Goal: Task Accomplishment & Management: Complete application form

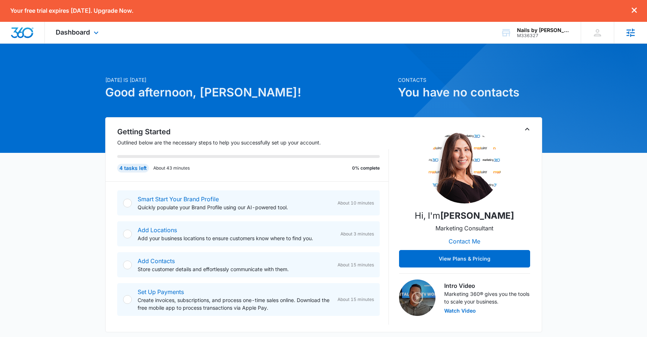
click at [634, 34] on icon at bounding box center [631, 32] width 11 height 11
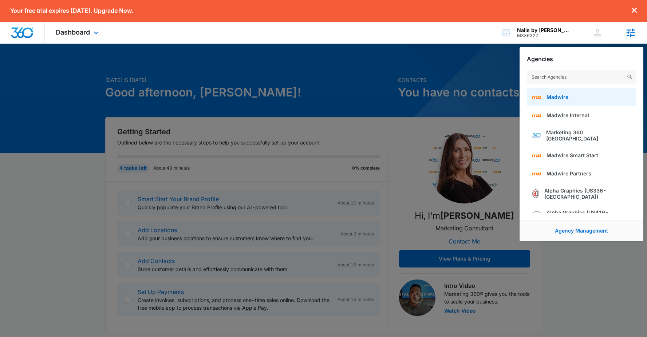
click at [548, 99] on span "Madwire" at bounding box center [558, 97] width 22 height 6
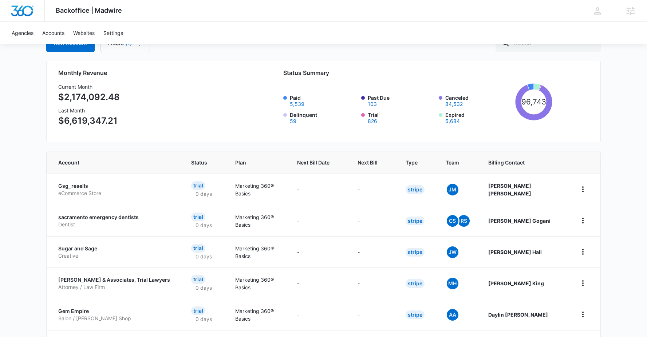
scroll to position [49, 0]
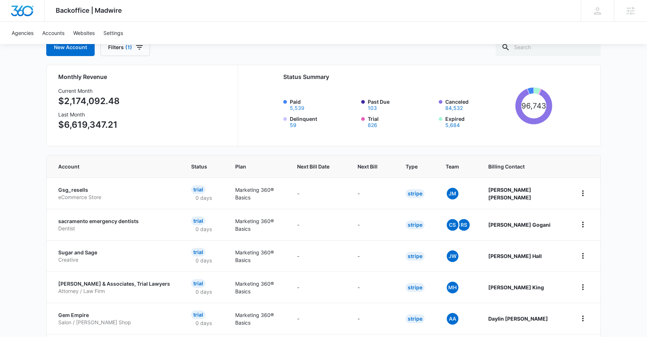
click at [296, 109] on button "5,539" at bounding box center [297, 108] width 15 height 5
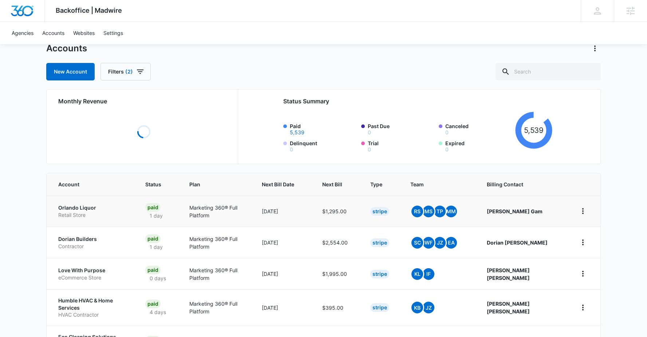
scroll to position [77, 0]
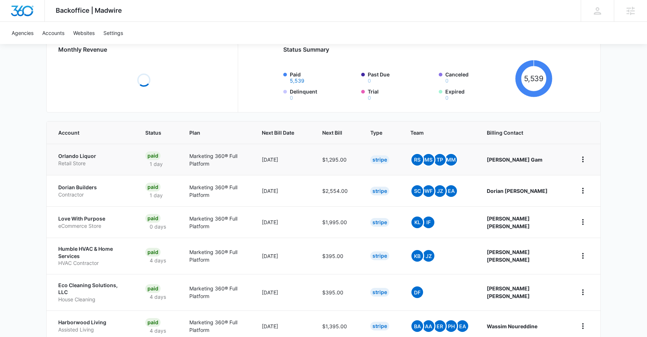
click at [71, 160] on p "Retail Store" at bounding box center [93, 163] width 70 height 7
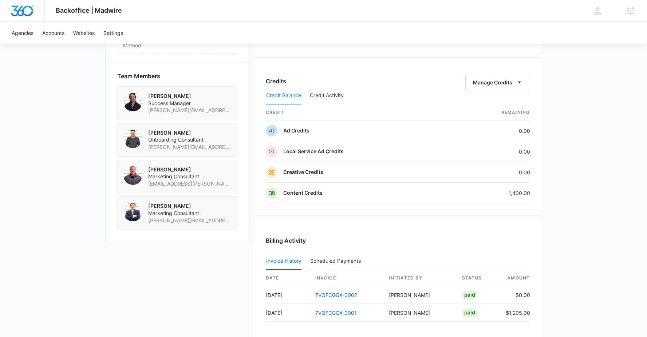
scroll to position [505, 0]
click at [319, 96] on button "Credit Activity" at bounding box center [327, 96] width 34 height 17
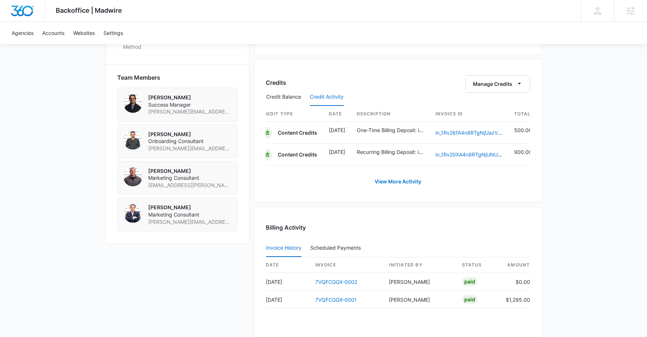
scroll to position [473, 0]
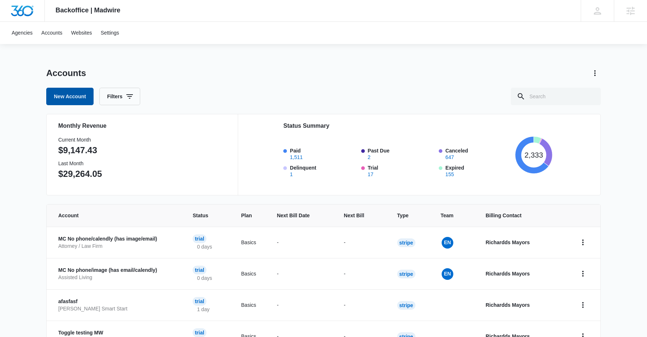
click at [62, 99] on link "New Account" at bounding box center [69, 96] width 47 height 17
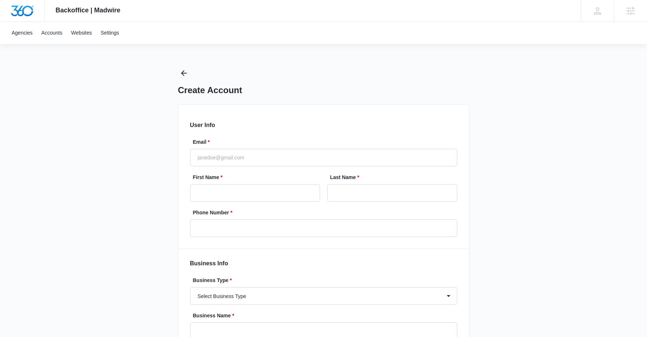
select select "US"
select select "America/New_York"
click at [219, 156] on input "Email *" at bounding box center [323, 157] width 267 height 17
type input "richard.mayor@madwire.com"
type input "Richard"
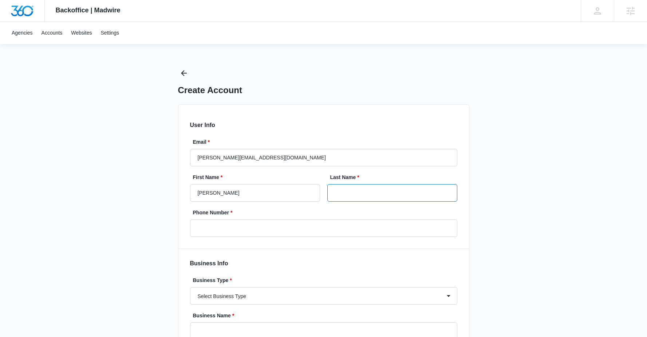
type input "Mayor"
type input "(908) 210-4910"
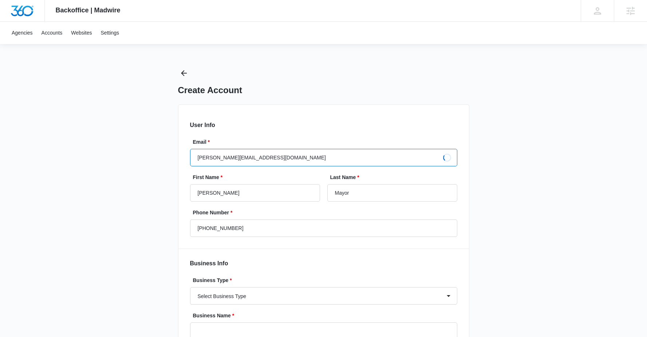
type input "Richardds"
type input "Mayors"
click at [249, 218] on div "Phone Number * (908) 210-4910" at bounding box center [323, 223] width 267 height 28
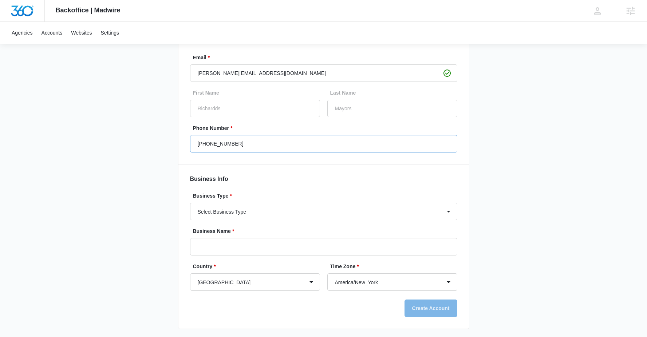
scroll to position [85, 0]
click at [246, 212] on select "Select Business Type Accounting / CPA Accounting/CPA Ashley Furniture Smart Sta…" at bounding box center [323, 210] width 267 height 17
select select "68"
click at [190, 202] on select "Select Business Type Accounting / CPA Accounting/CPA Ashley Furniture Smart Sta…" at bounding box center [323, 210] width 267 height 17
click at [221, 241] on input "Business Name *" at bounding box center [323, 246] width 267 height 17
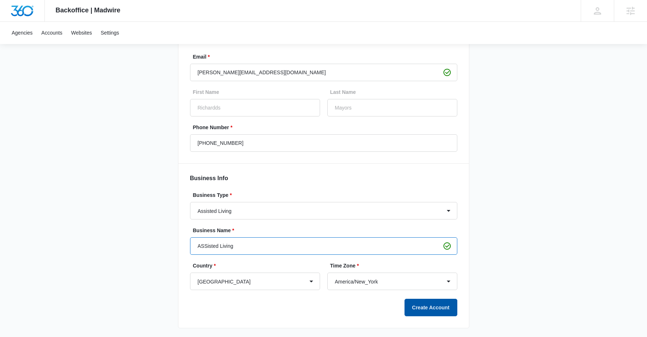
type input "ASSisted Living"
click at [411, 311] on button "Create Account" at bounding box center [431, 307] width 53 height 17
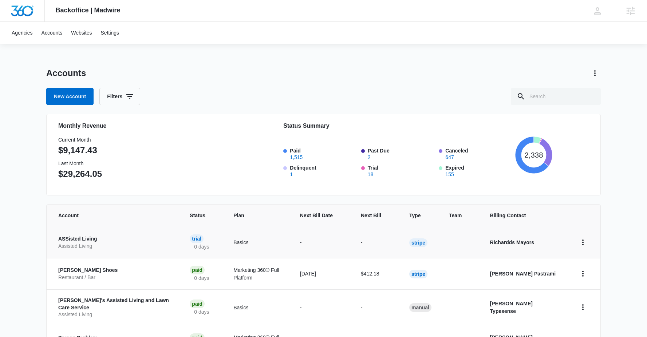
click at [89, 243] on p "Assisted Living" at bounding box center [115, 246] width 114 height 7
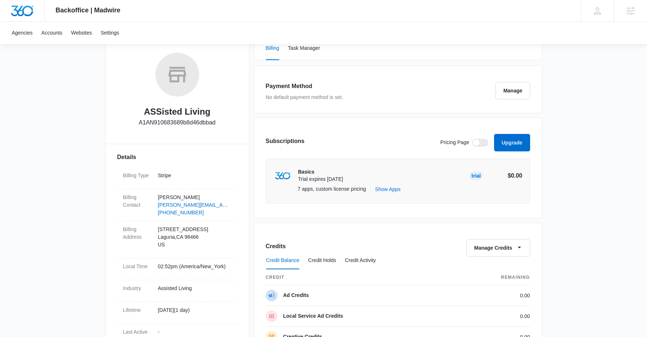
scroll to position [35, 0]
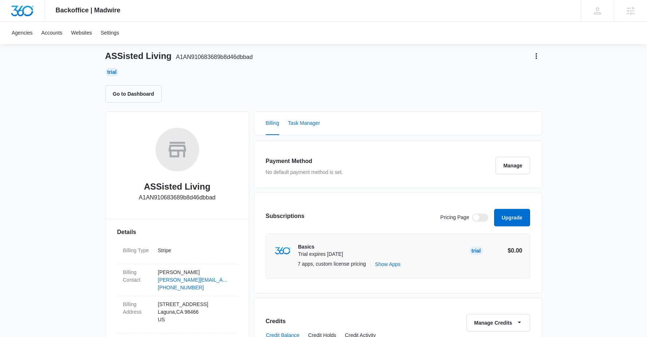
click at [314, 118] on button "Task Manager" at bounding box center [304, 123] width 32 height 23
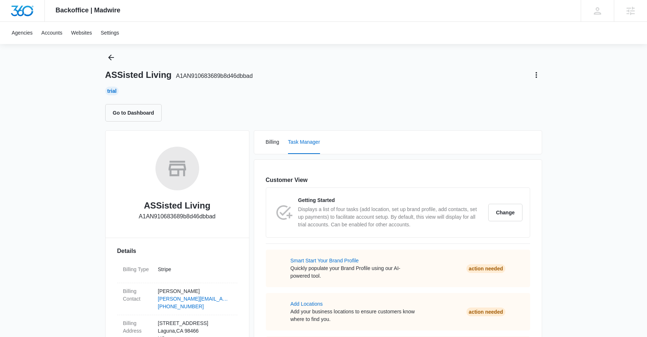
scroll to position [0, 0]
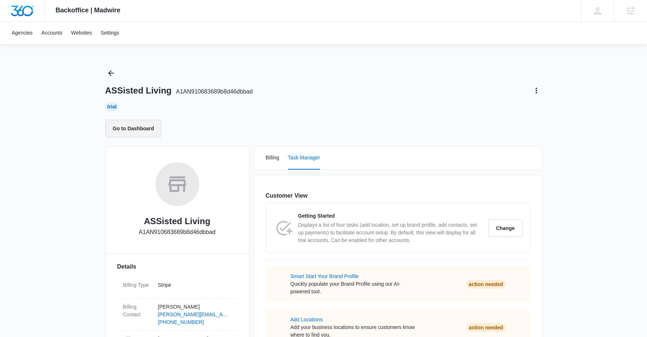
click at [138, 132] on button "Go to Dashboard" at bounding box center [133, 128] width 57 height 17
click at [25, 34] on link "Agencies" at bounding box center [22, 33] width 30 height 22
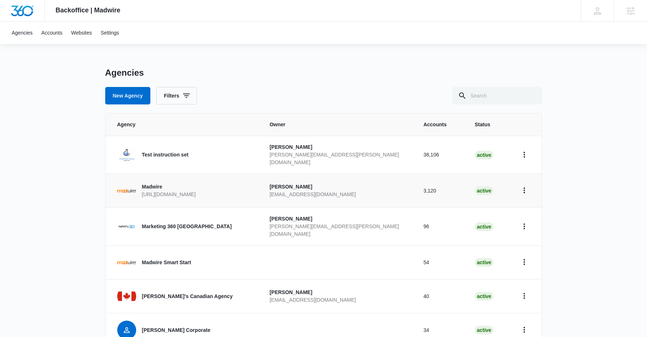
click at [190, 191] on p "https://www.madwire.com" at bounding box center [169, 195] width 54 height 8
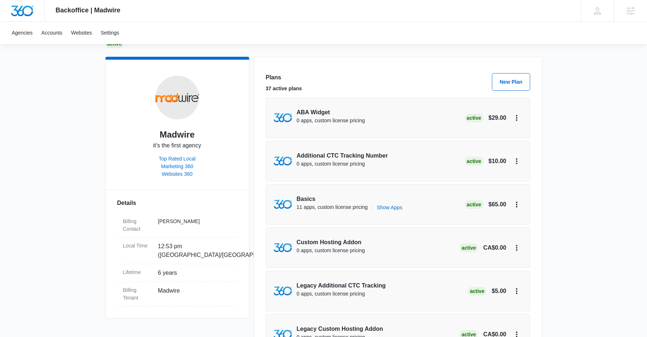
scroll to position [87, 0]
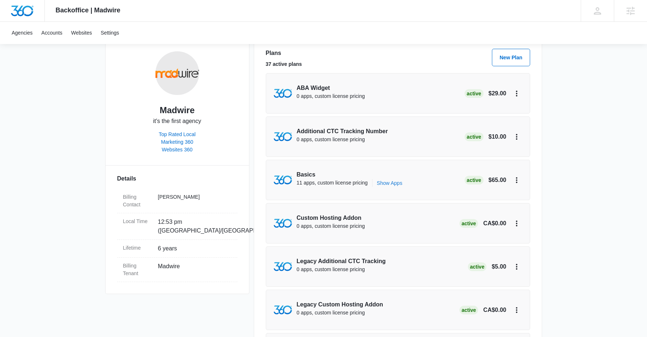
click at [396, 181] on button "Show Apps" at bounding box center [390, 183] width 26 height 8
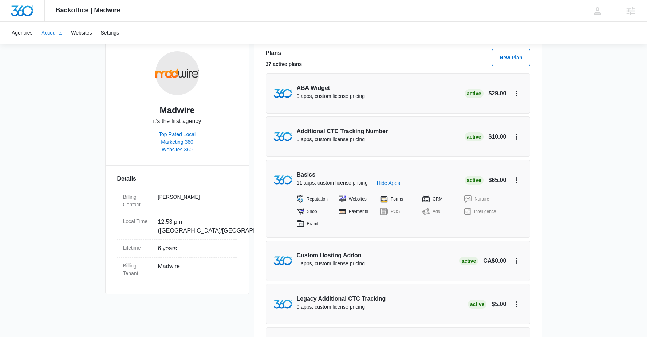
click at [60, 33] on link "Accounts" at bounding box center [52, 33] width 30 height 22
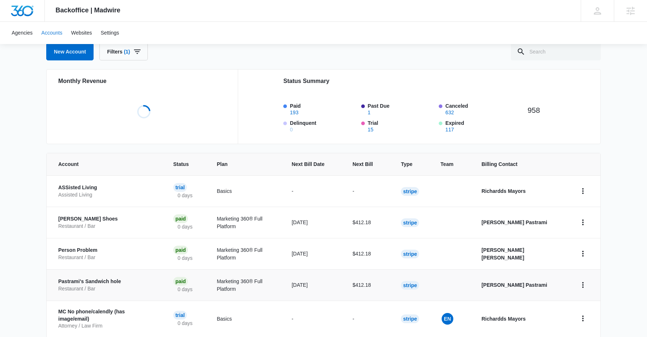
scroll to position [211, 0]
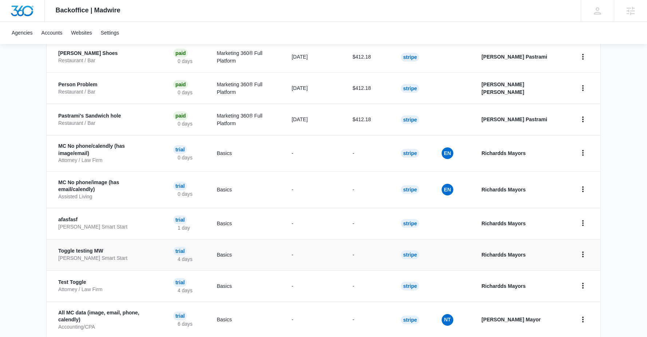
click at [83, 248] on p "Toggle testing MW" at bounding box center [107, 251] width 98 height 7
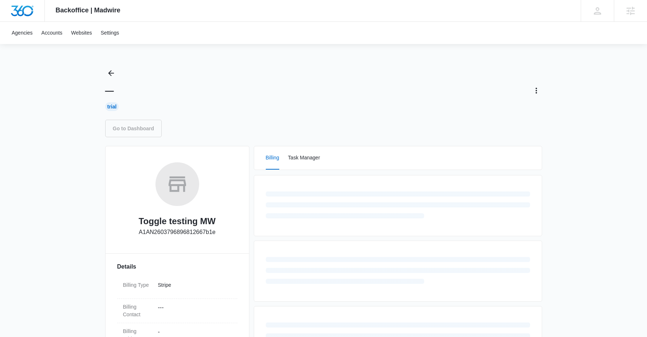
click at [143, 129] on link "Go to Dashboard" at bounding box center [133, 128] width 57 height 17
